Goal: Transaction & Acquisition: Purchase product/service

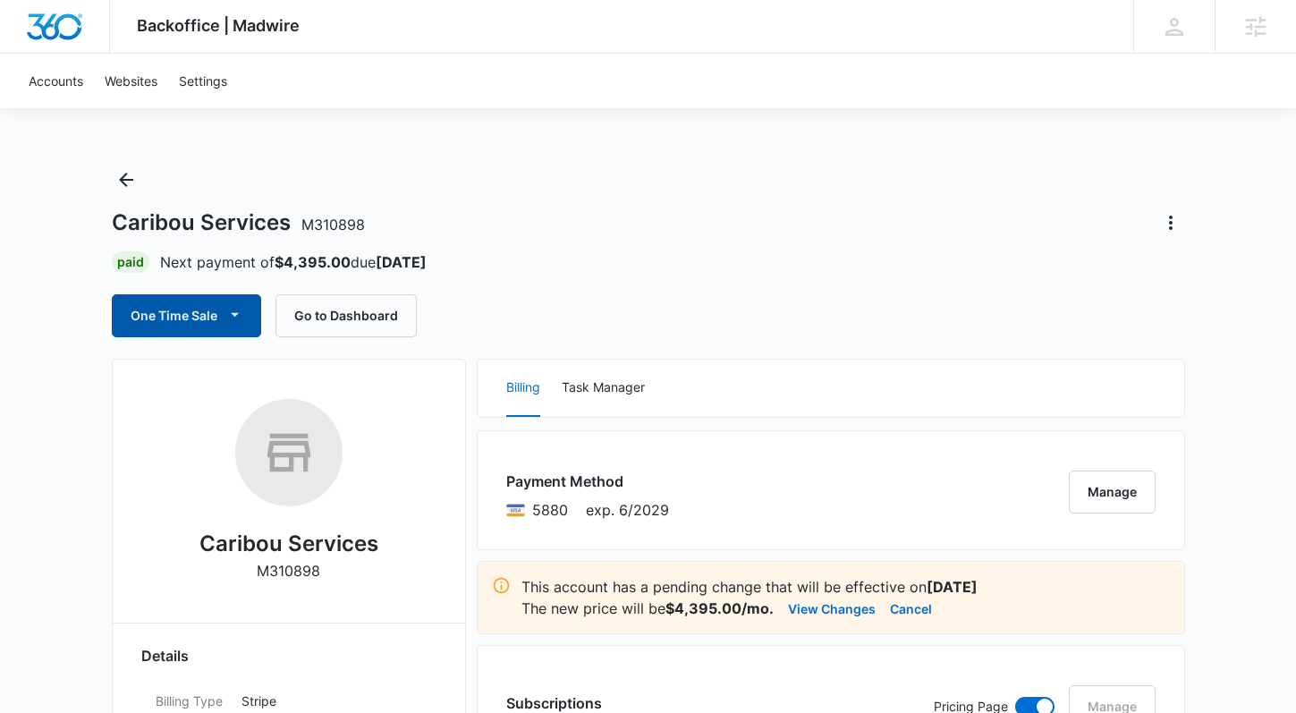
click at [202, 315] on button "One Time Sale" at bounding box center [186, 315] width 149 height 43
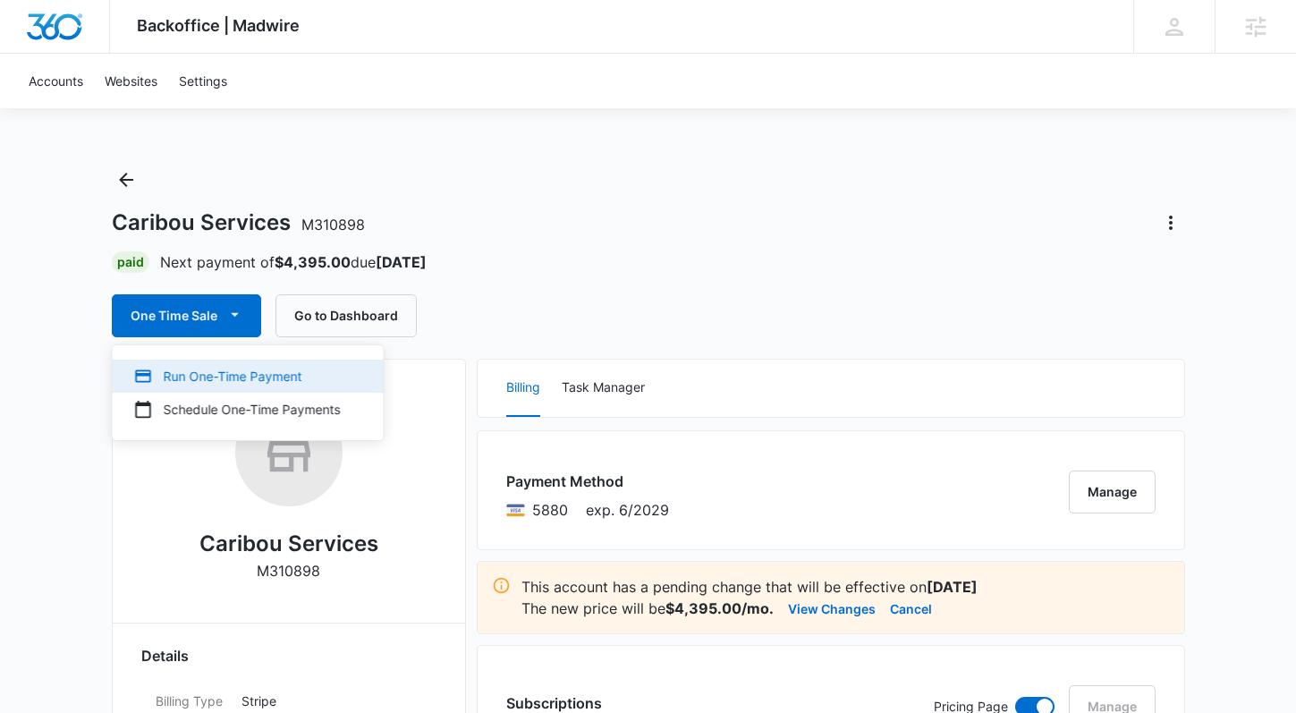
click at [287, 370] on div "Run One-Time Payment" at bounding box center [237, 376] width 207 height 19
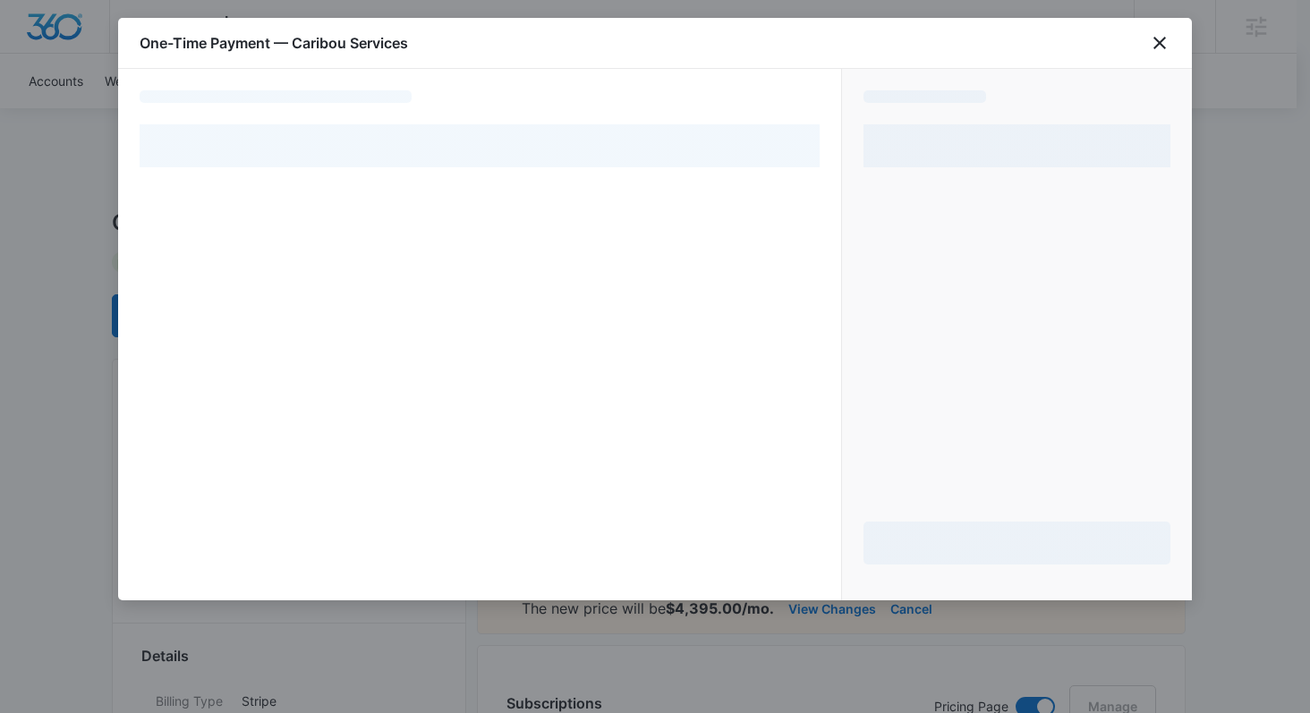
select select "pm_1QWkZvA4n8RTgNjURXK0qPz0"
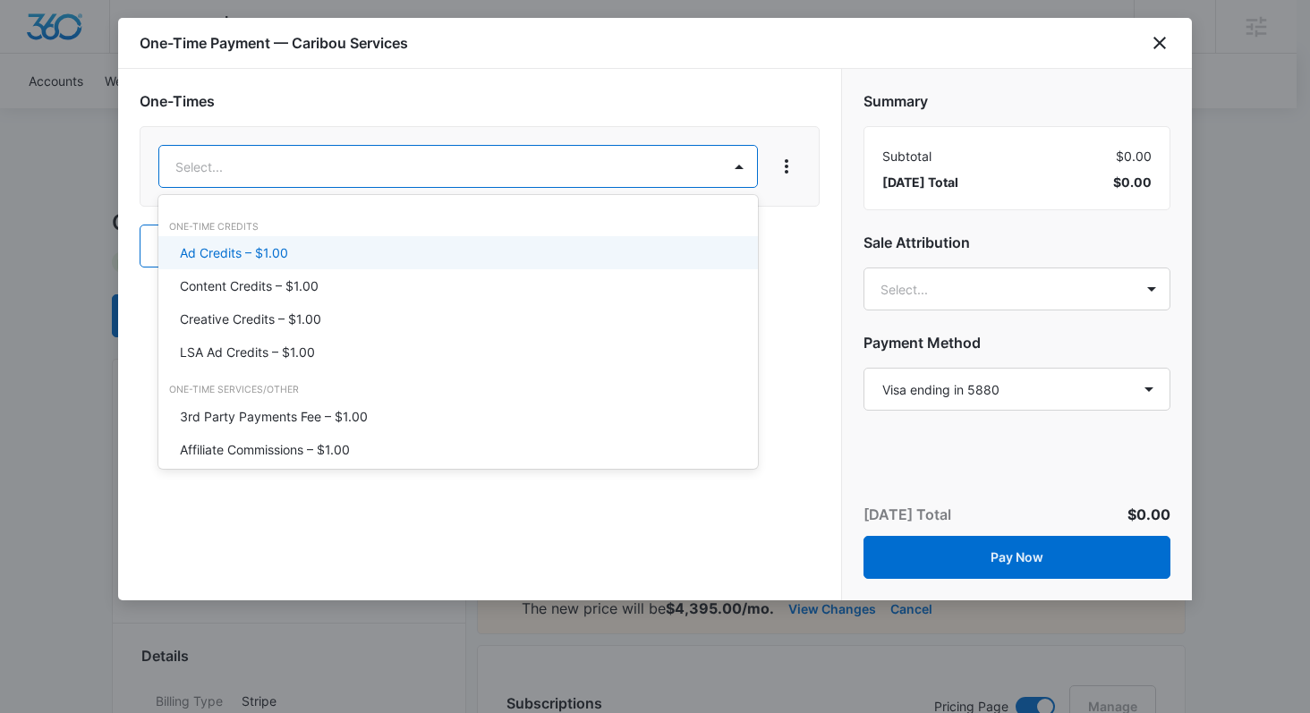
click at [511, 238] on div "Ad Credits – $1.00" at bounding box center [457, 252] width 599 height 33
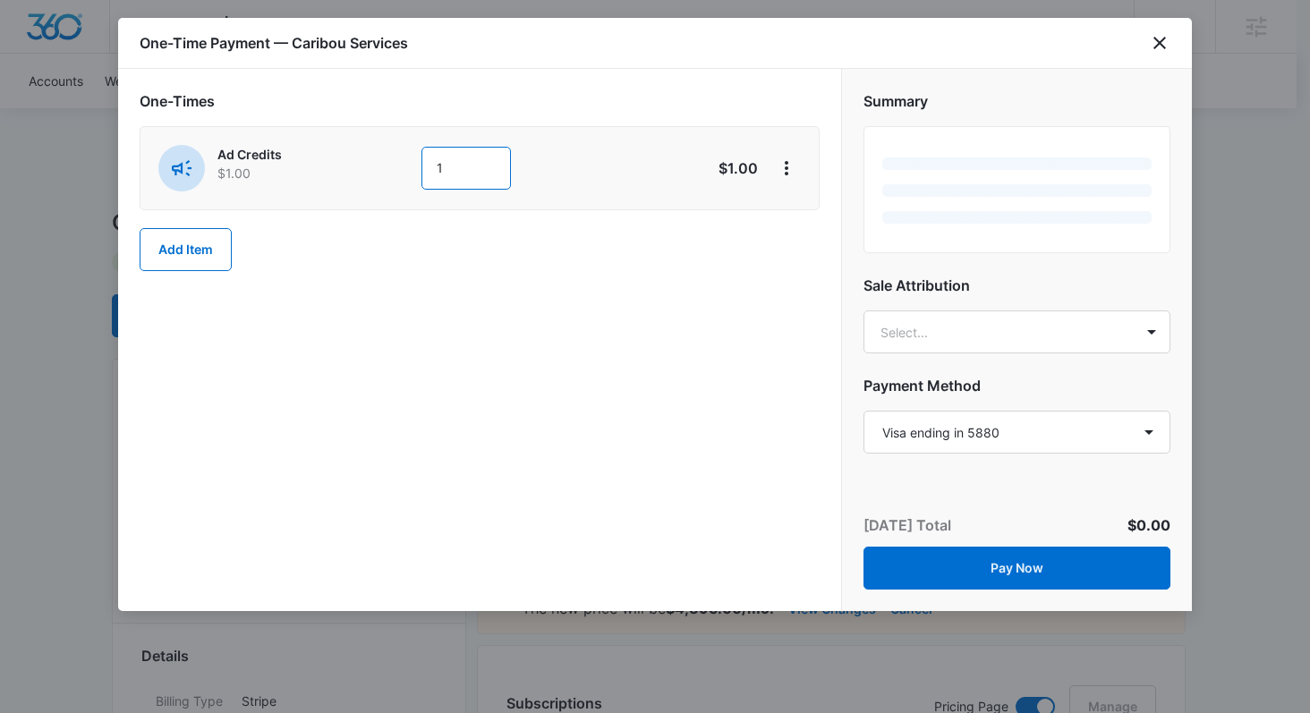
click at [473, 189] on input "1" at bounding box center [465, 168] width 89 height 43
type input "1000"
click at [619, 104] on h2 "One-Times" at bounding box center [480, 100] width 680 height 21
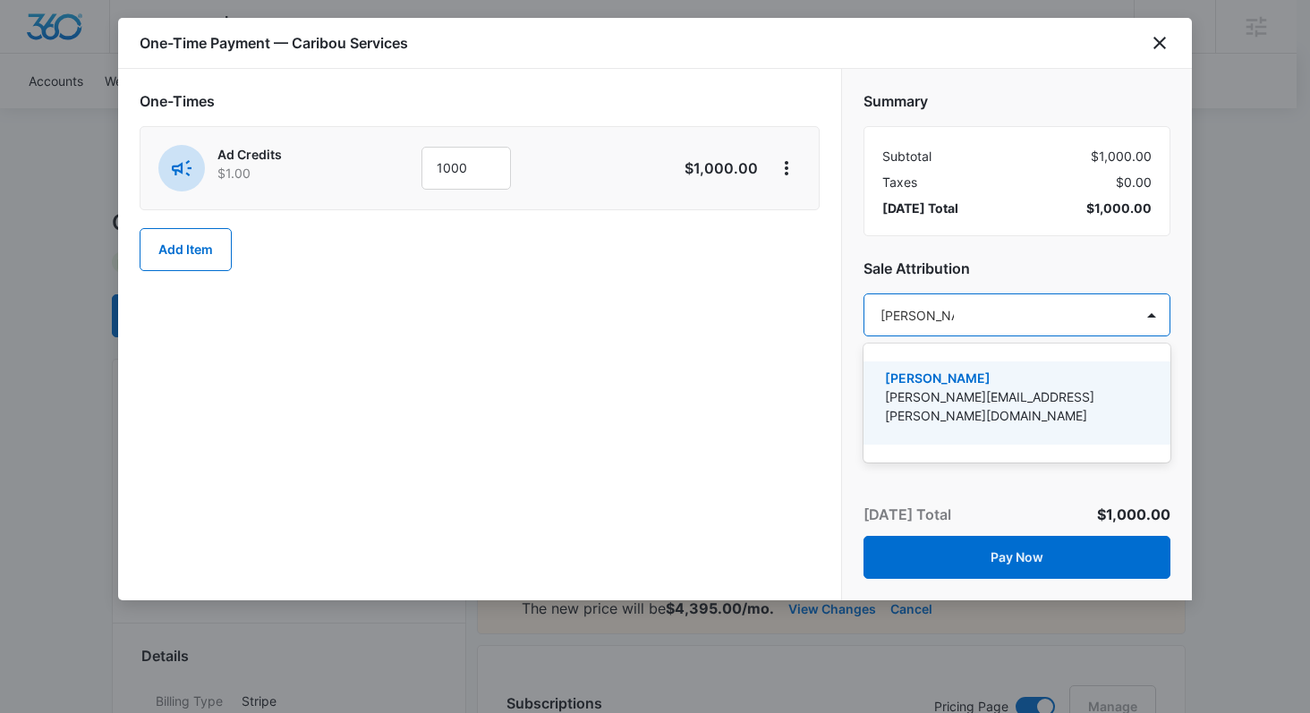
type input "[PERSON_NAME]"
click at [930, 369] on p "[PERSON_NAME]" at bounding box center [1015, 378] width 260 height 19
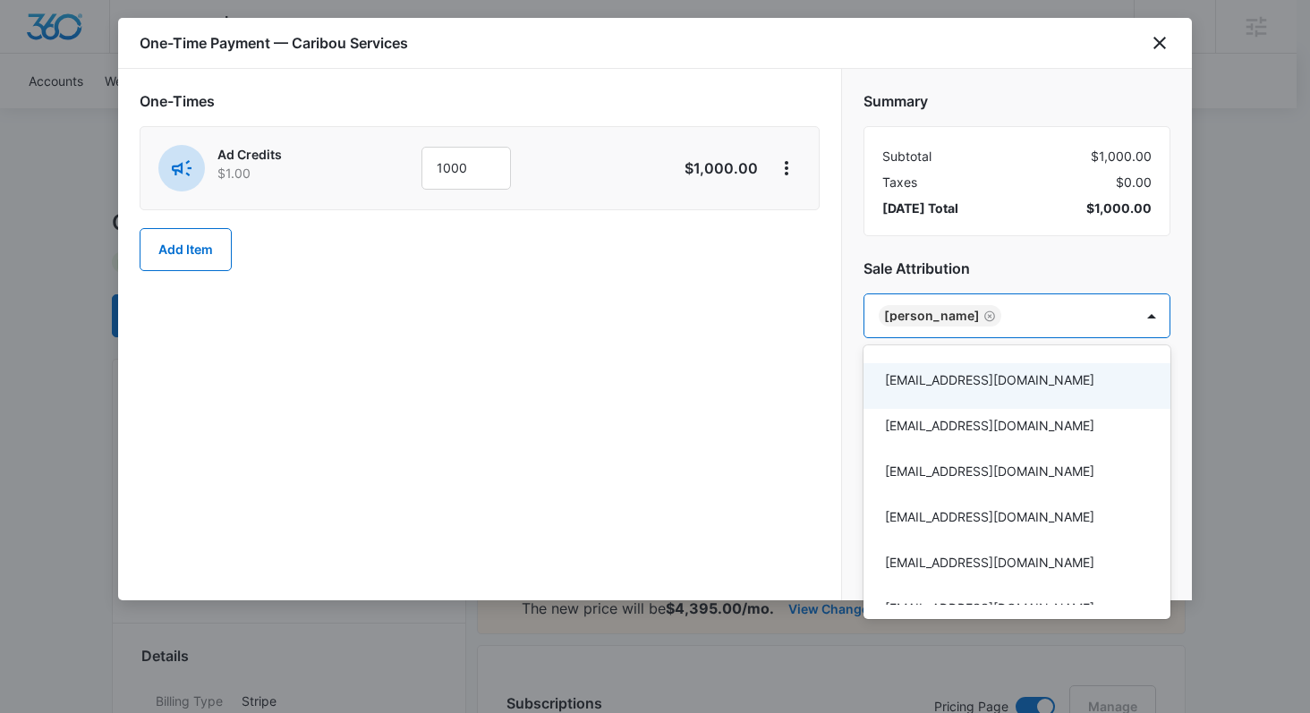
click at [840, 391] on div at bounding box center [655, 356] width 1310 height 713
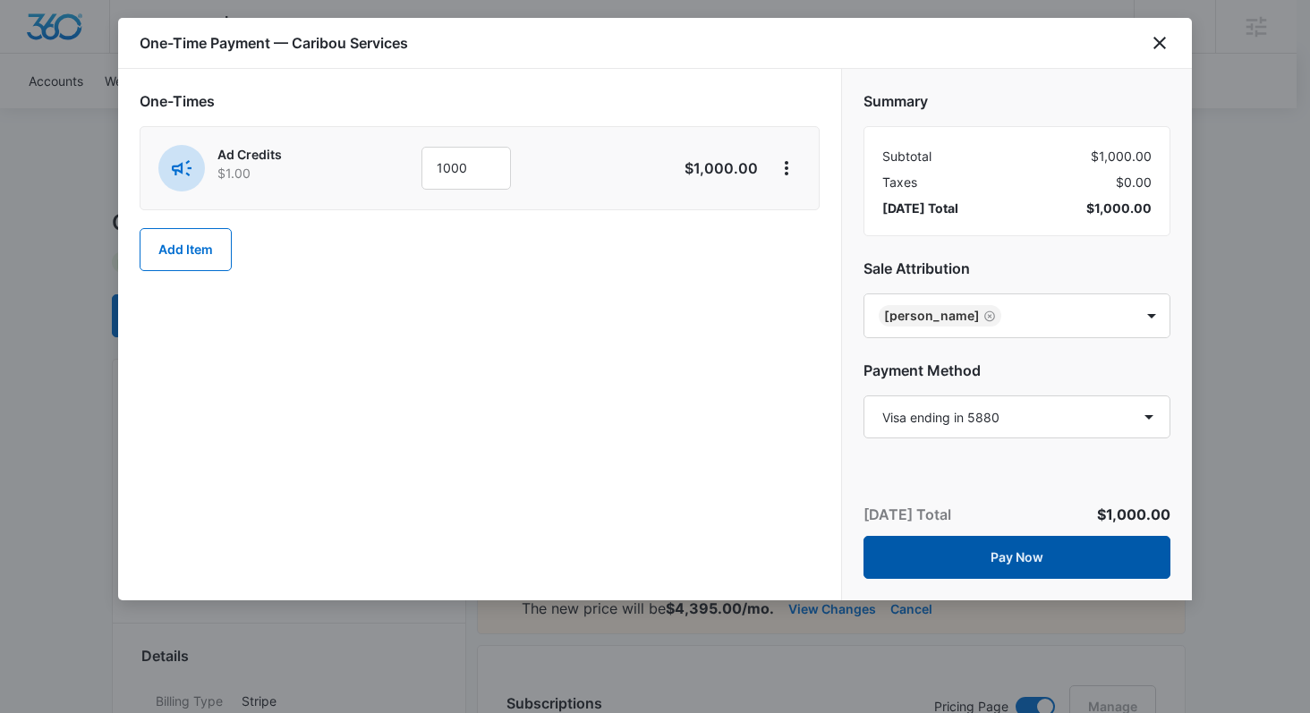
click at [1024, 546] on button "Pay Now" at bounding box center [1016, 557] width 307 height 43
